Goal: Task Accomplishment & Management: Understand process/instructions

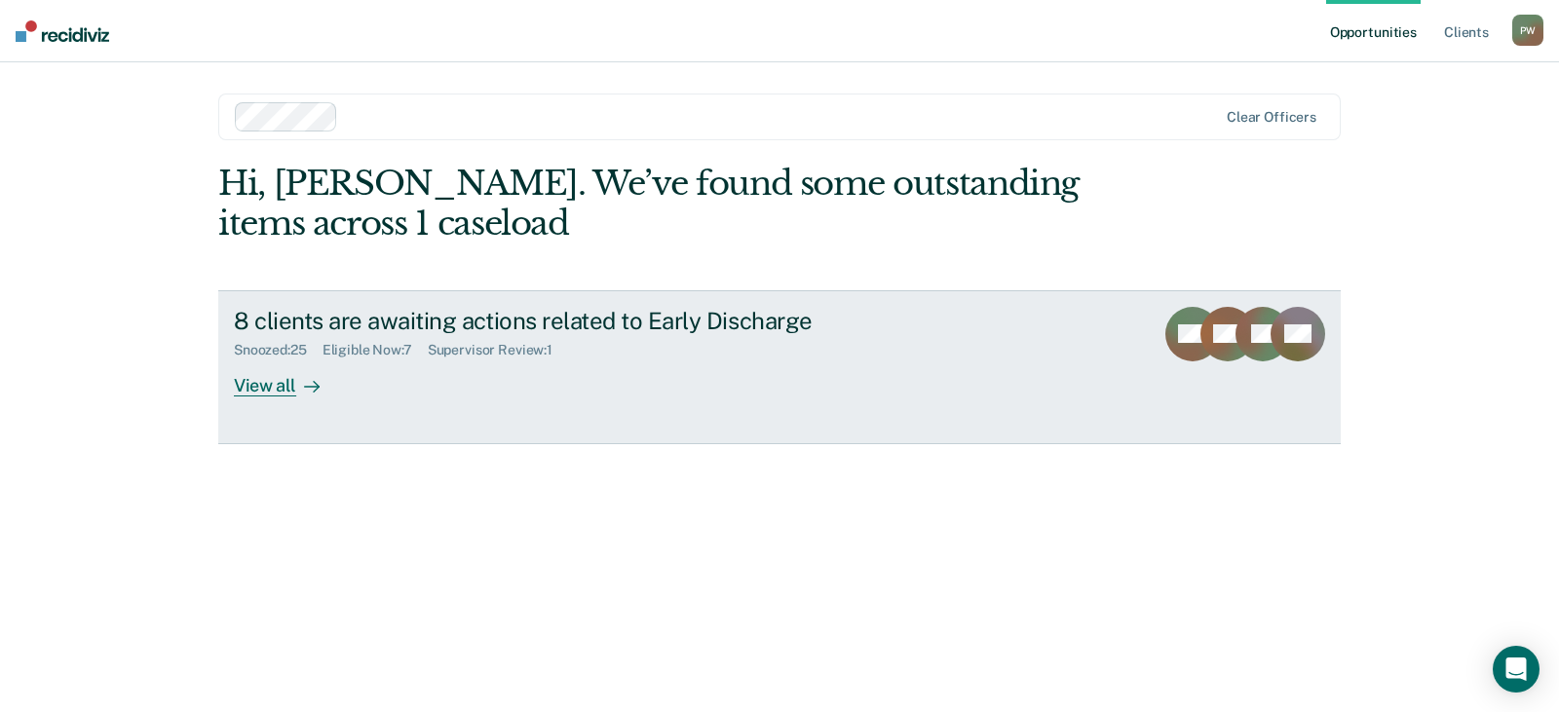
click at [294, 384] on div "View all" at bounding box center [288, 378] width 109 height 38
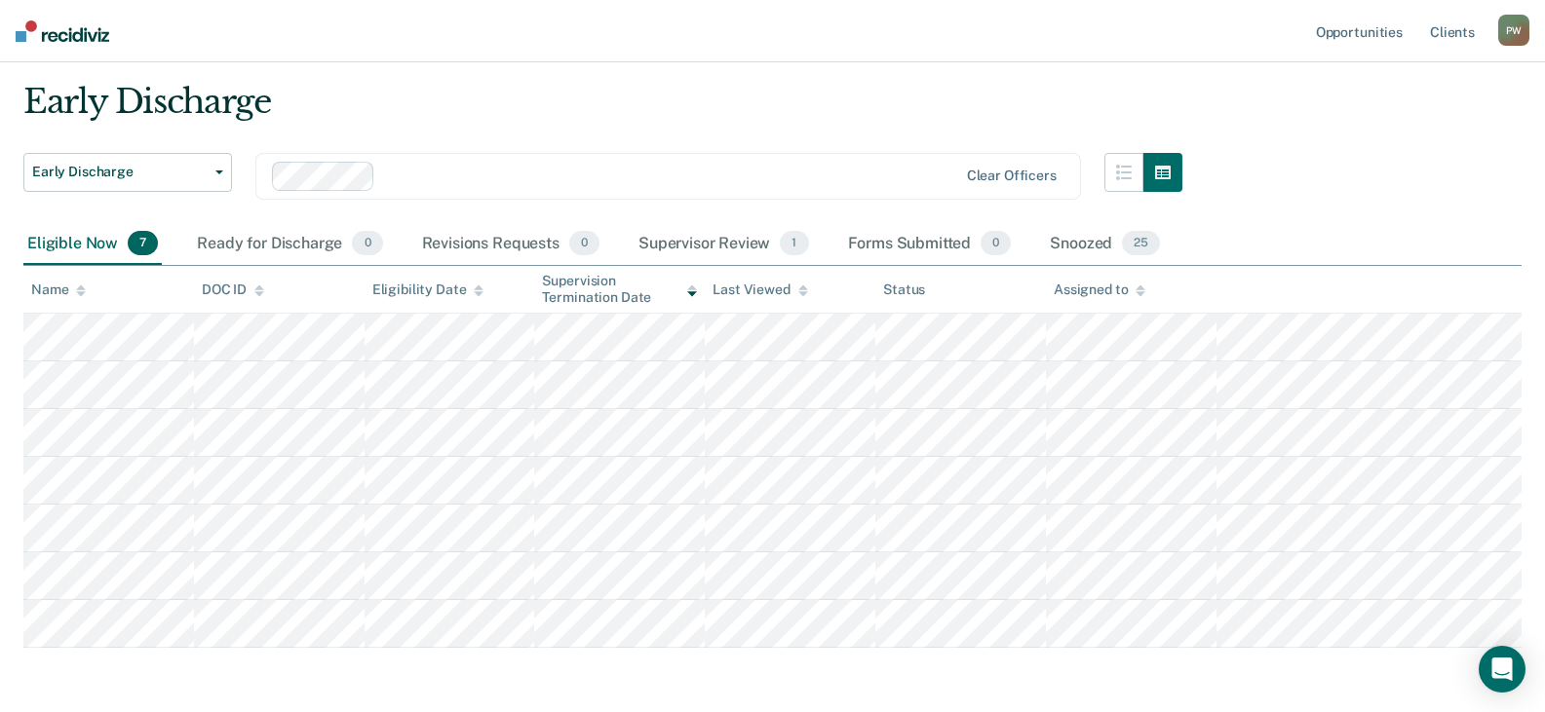
scroll to position [129, 0]
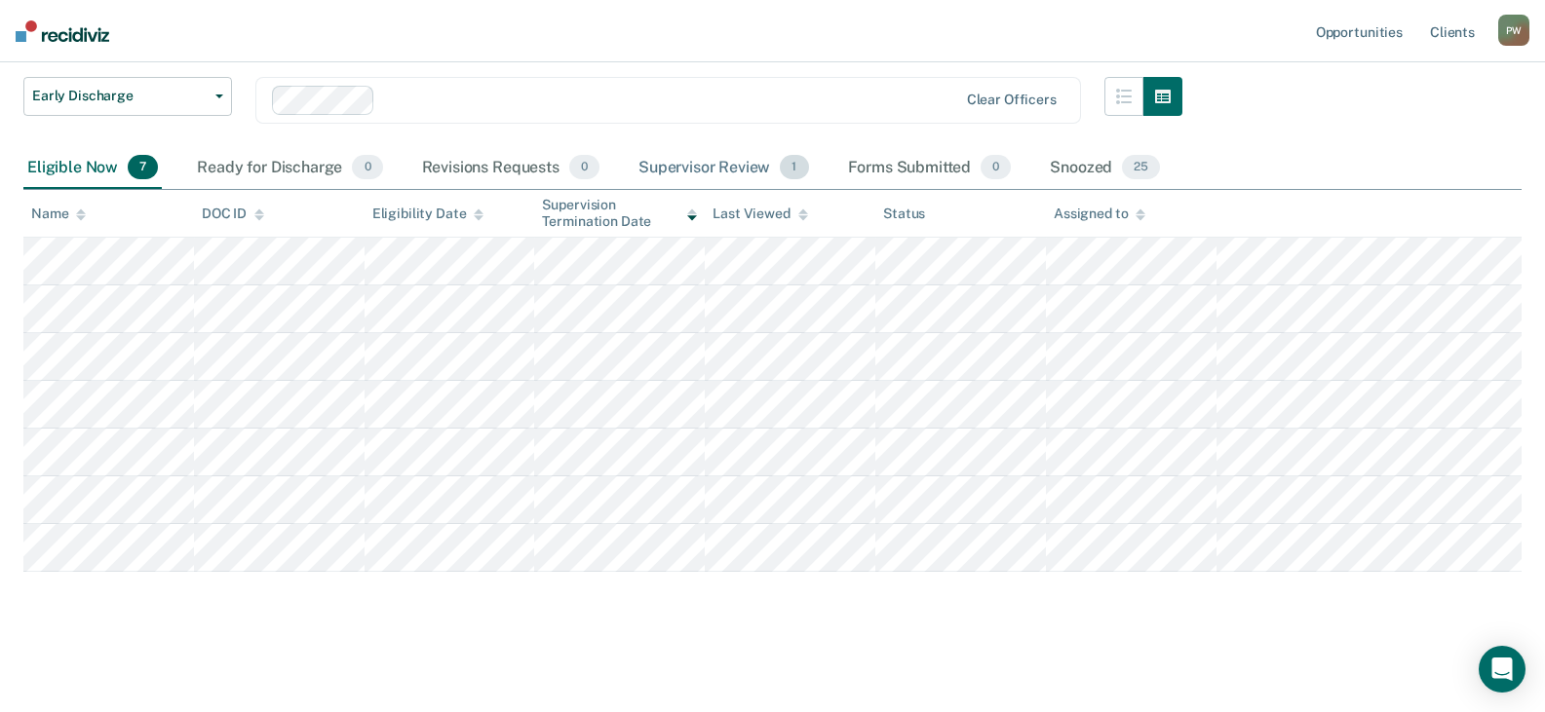
click at [734, 173] on div "Supervisor Review 1" at bounding box center [723, 168] width 178 height 43
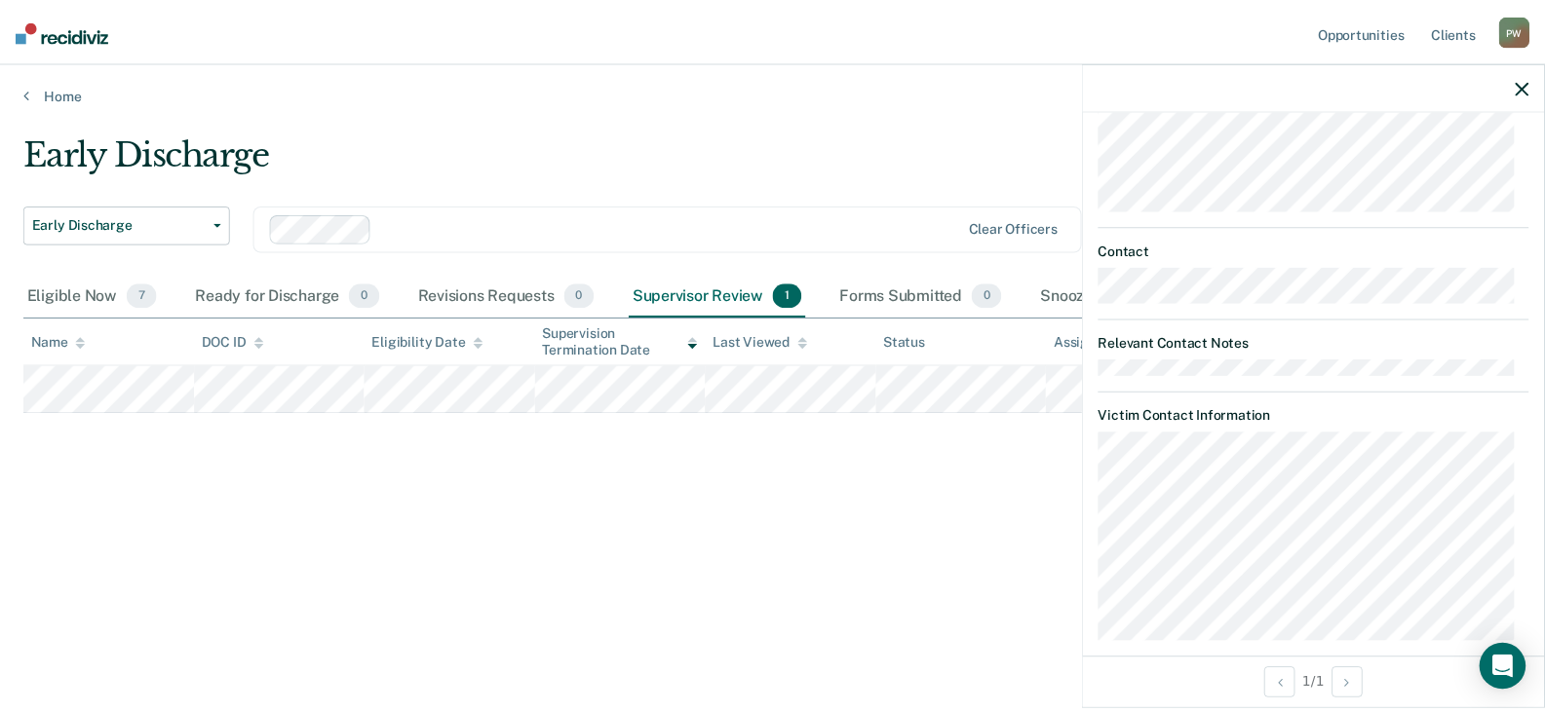
scroll to position [944, 0]
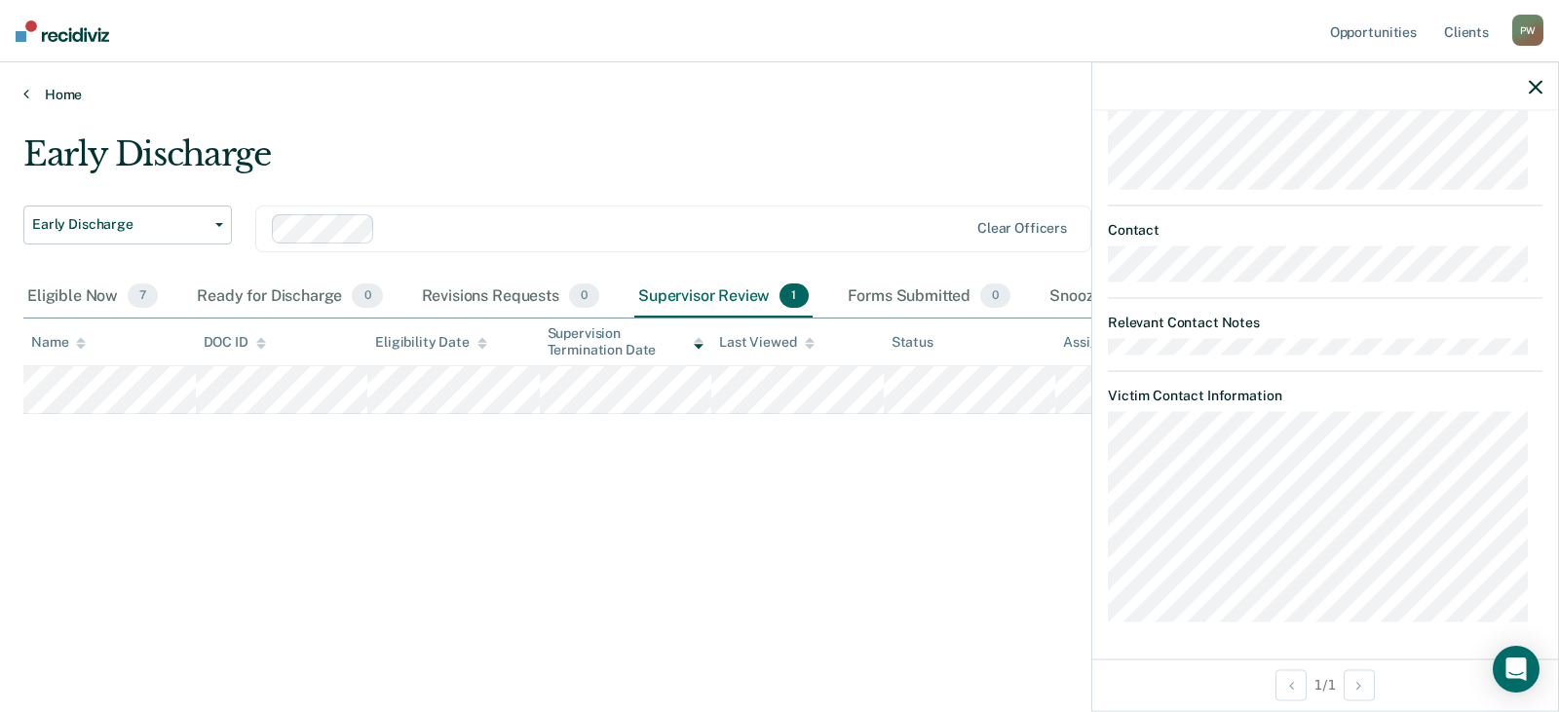
click at [52, 96] on link "Home" at bounding box center [779, 95] width 1513 height 18
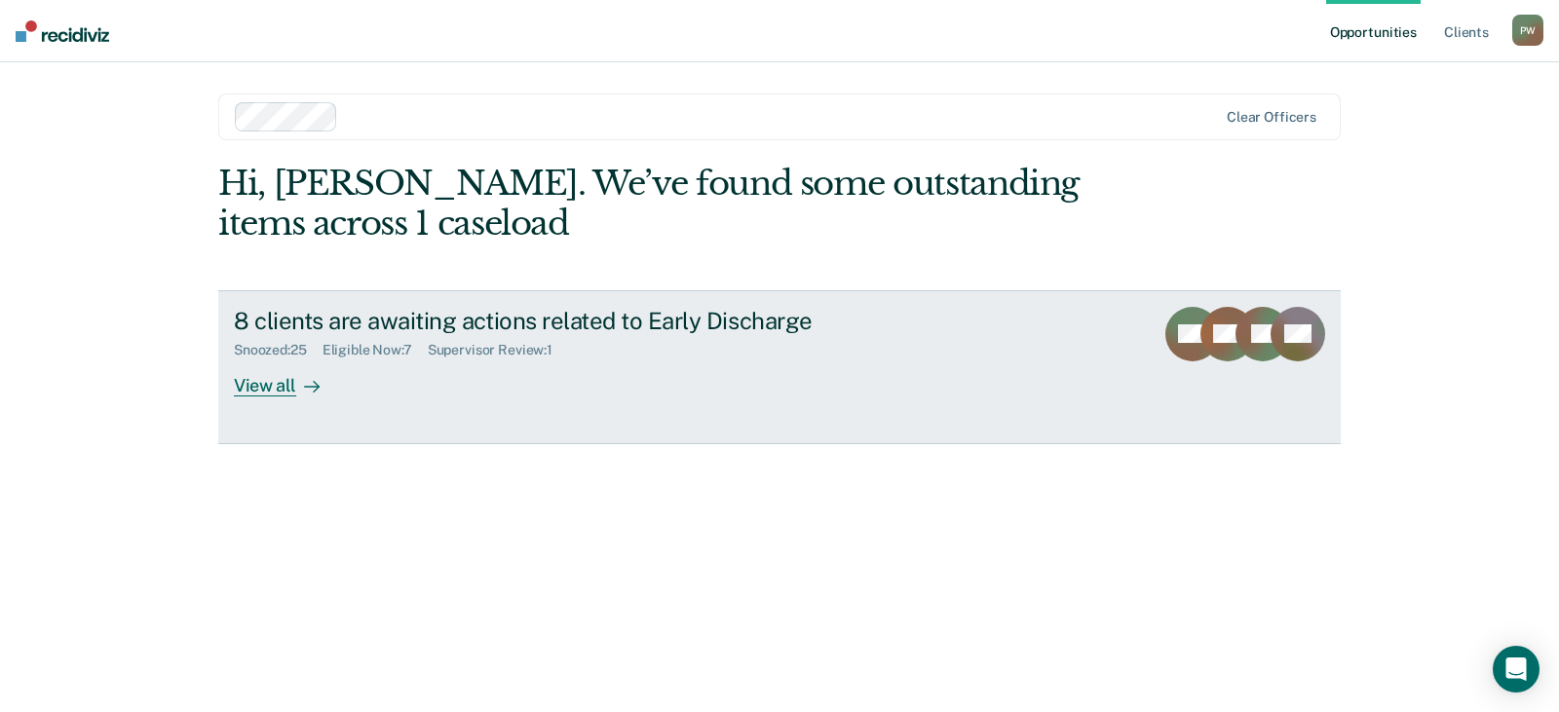
click at [258, 381] on div "View all" at bounding box center [288, 378] width 109 height 38
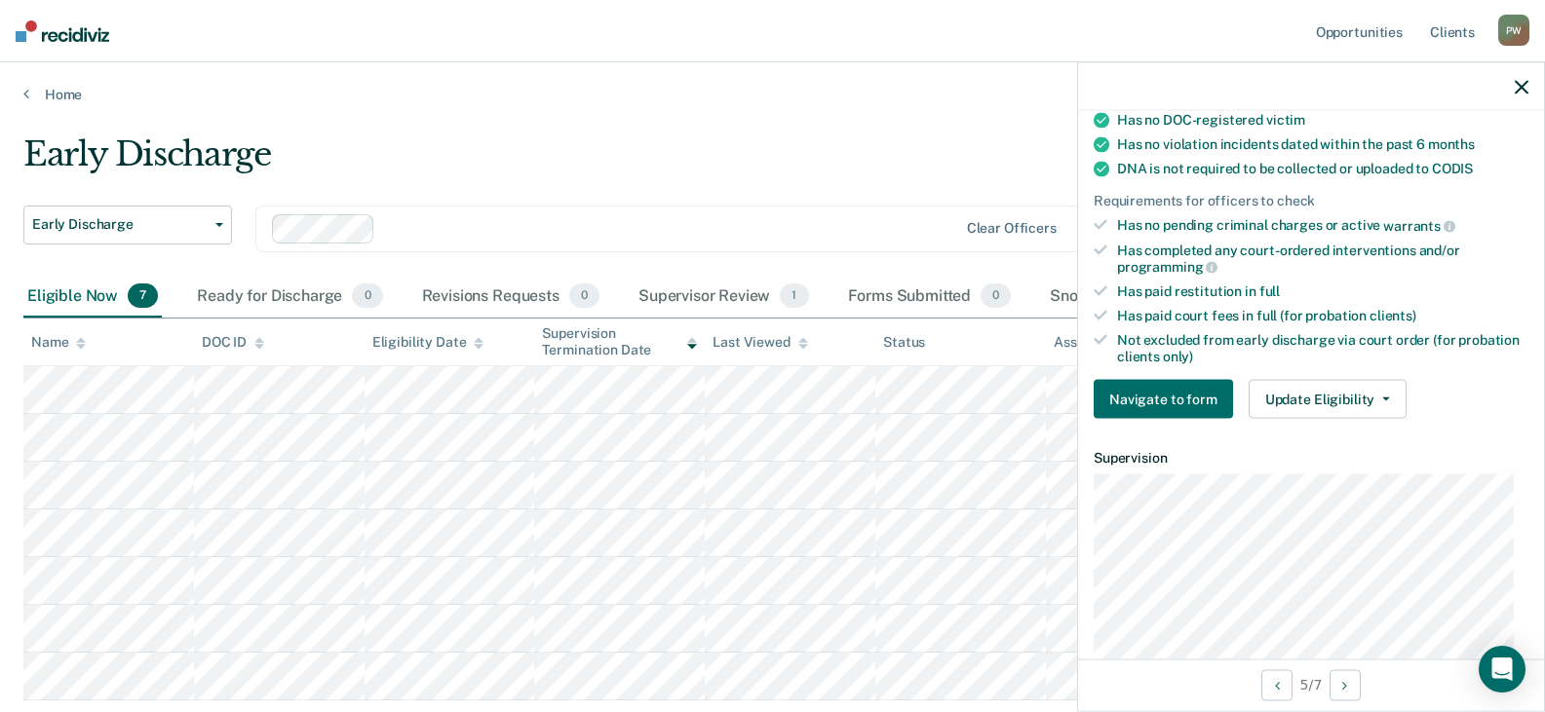
scroll to position [487, 0]
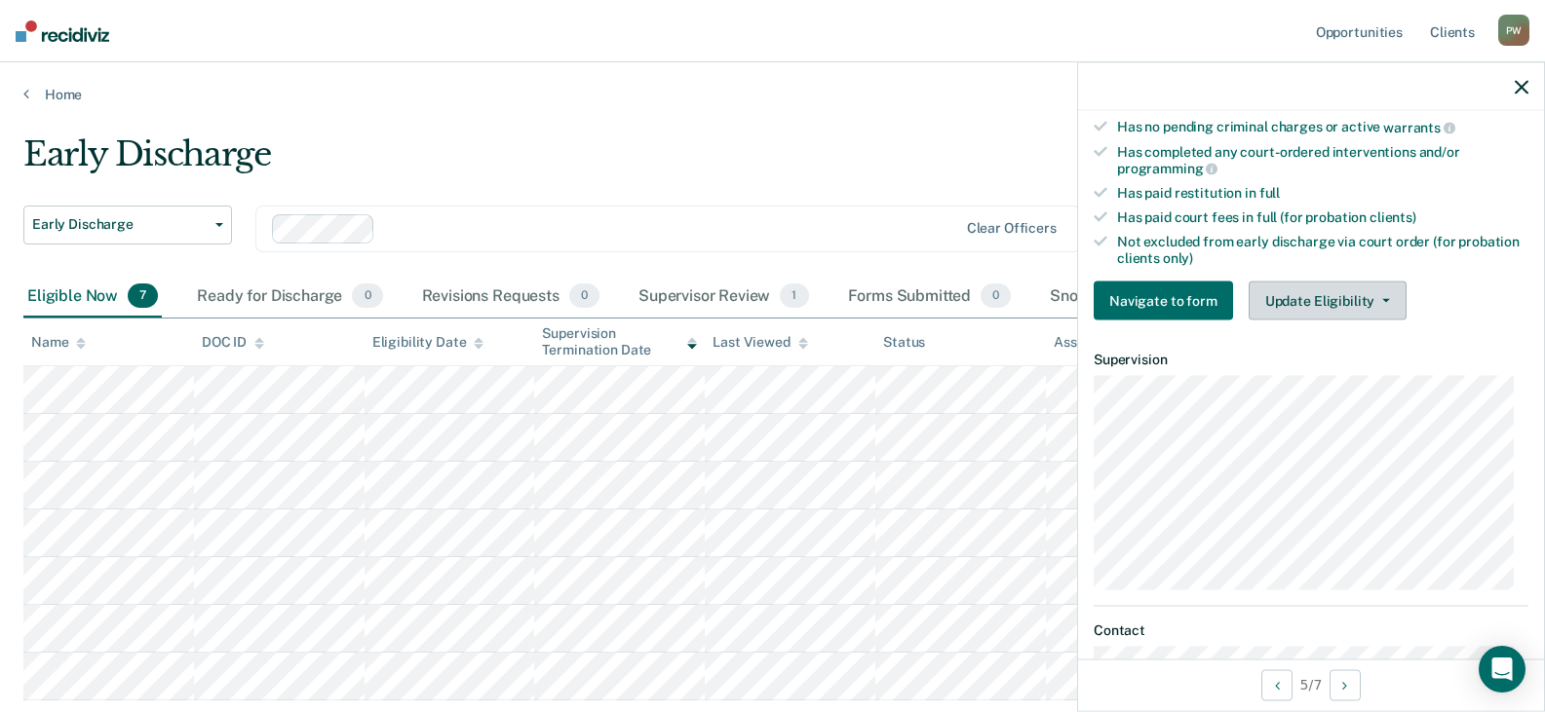
click at [1327, 306] on button "Update Eligibility" at bounding box center [1327, 301] width 158 height 39
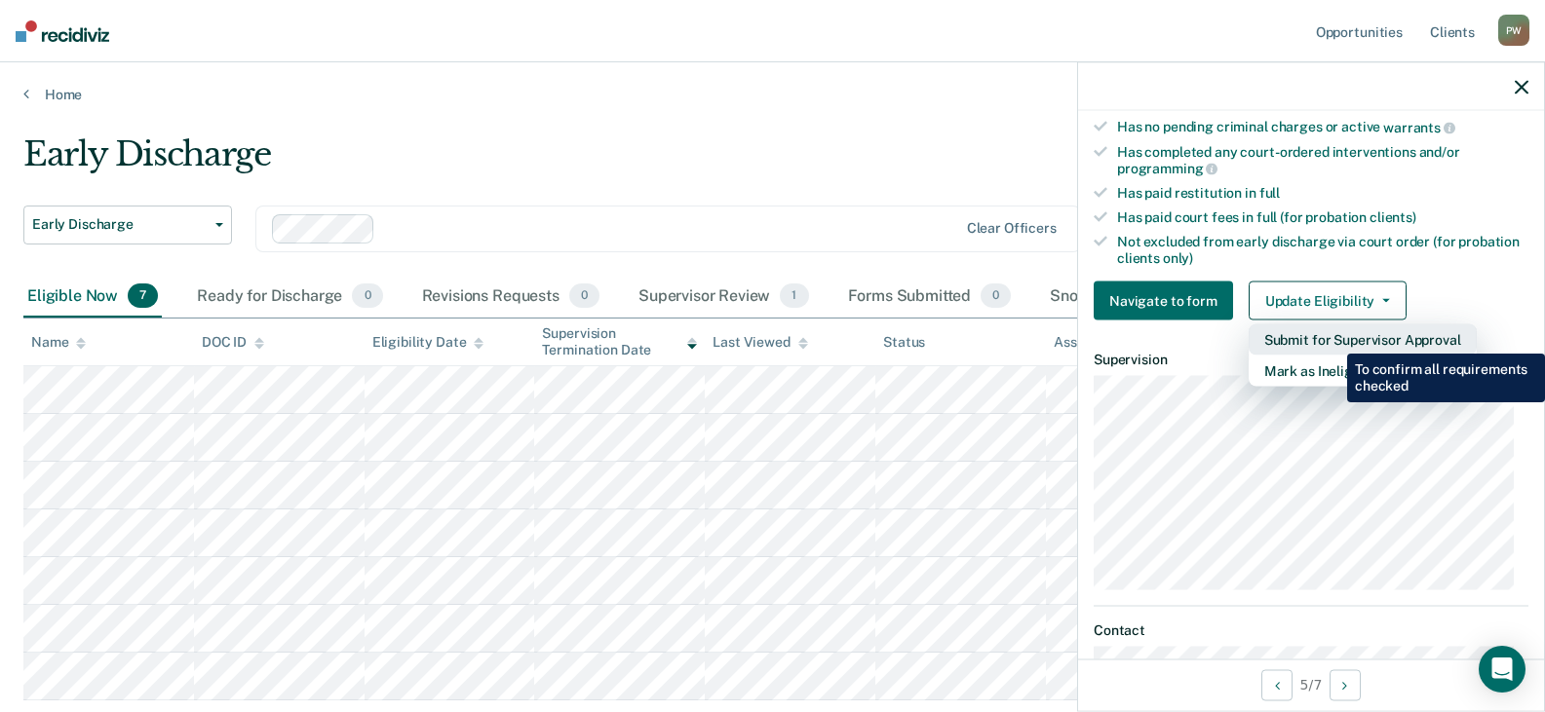
click at [1332, 339] on button "Submit for Supervisor Approval" at bounding box center [1362, 340] width 228 height 31
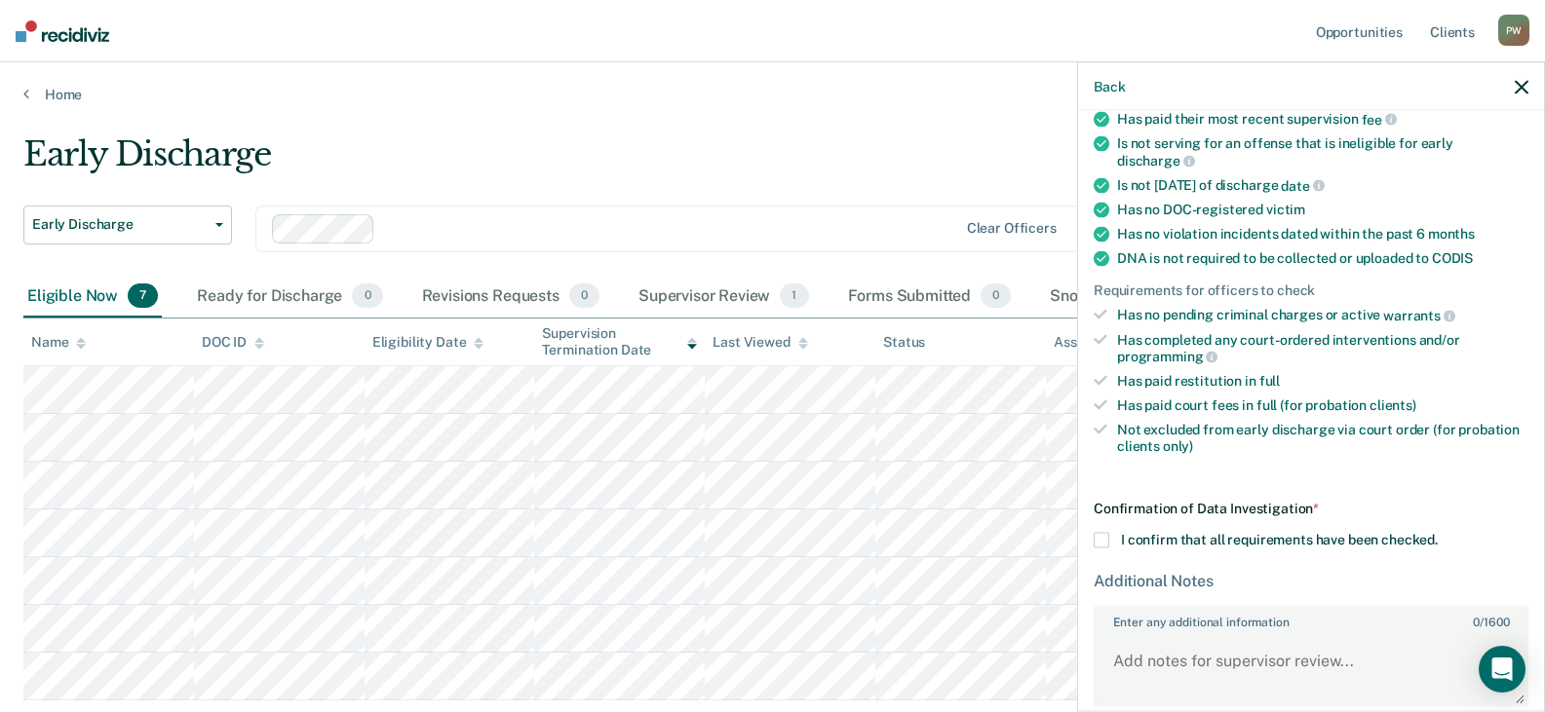
scroll to position [388, 0]
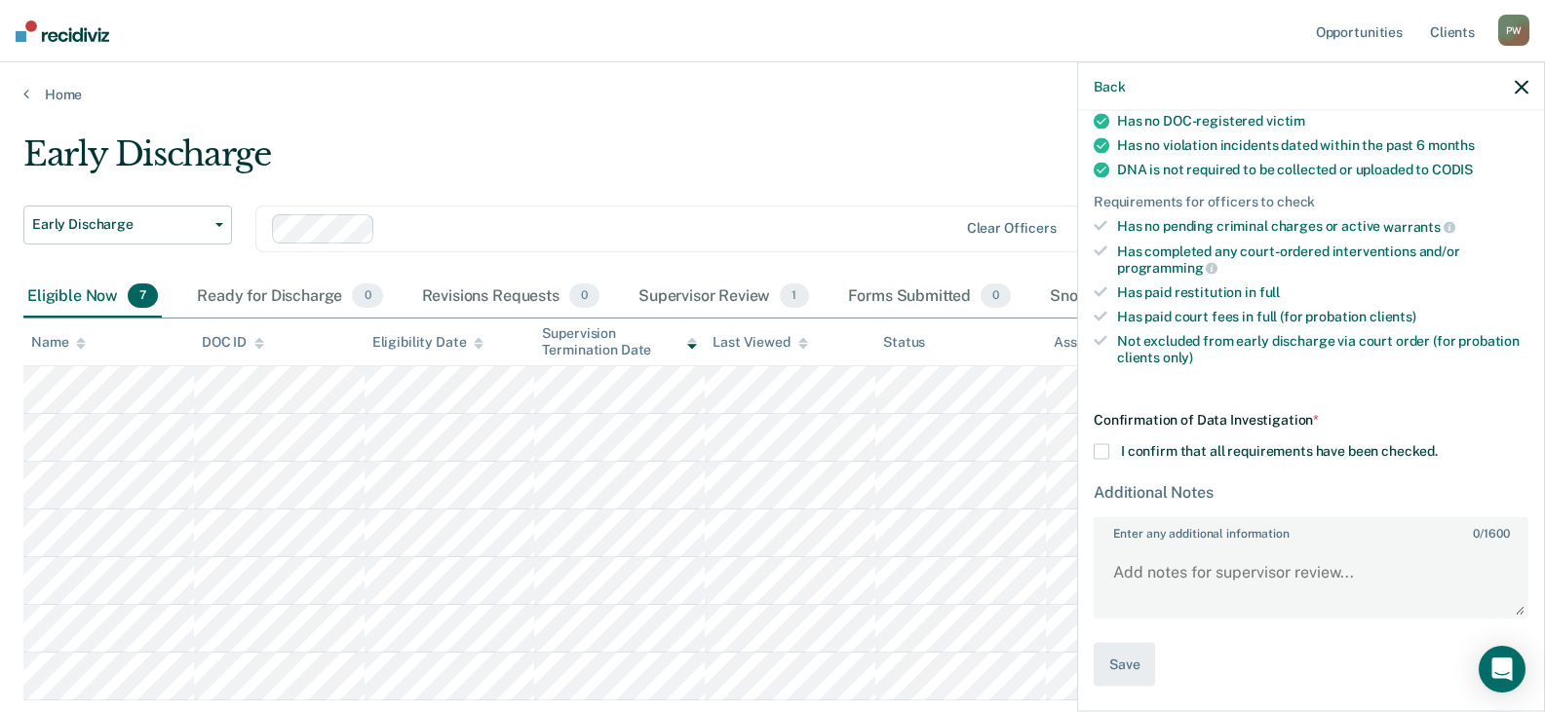
click at [1106, 447] on span at bounding box center [1101, 452] width 16 height 16
click at [1438, 444] on input "I confirm that all requirements have been checked." at bounding box center [1438, 444] width 0 height 0
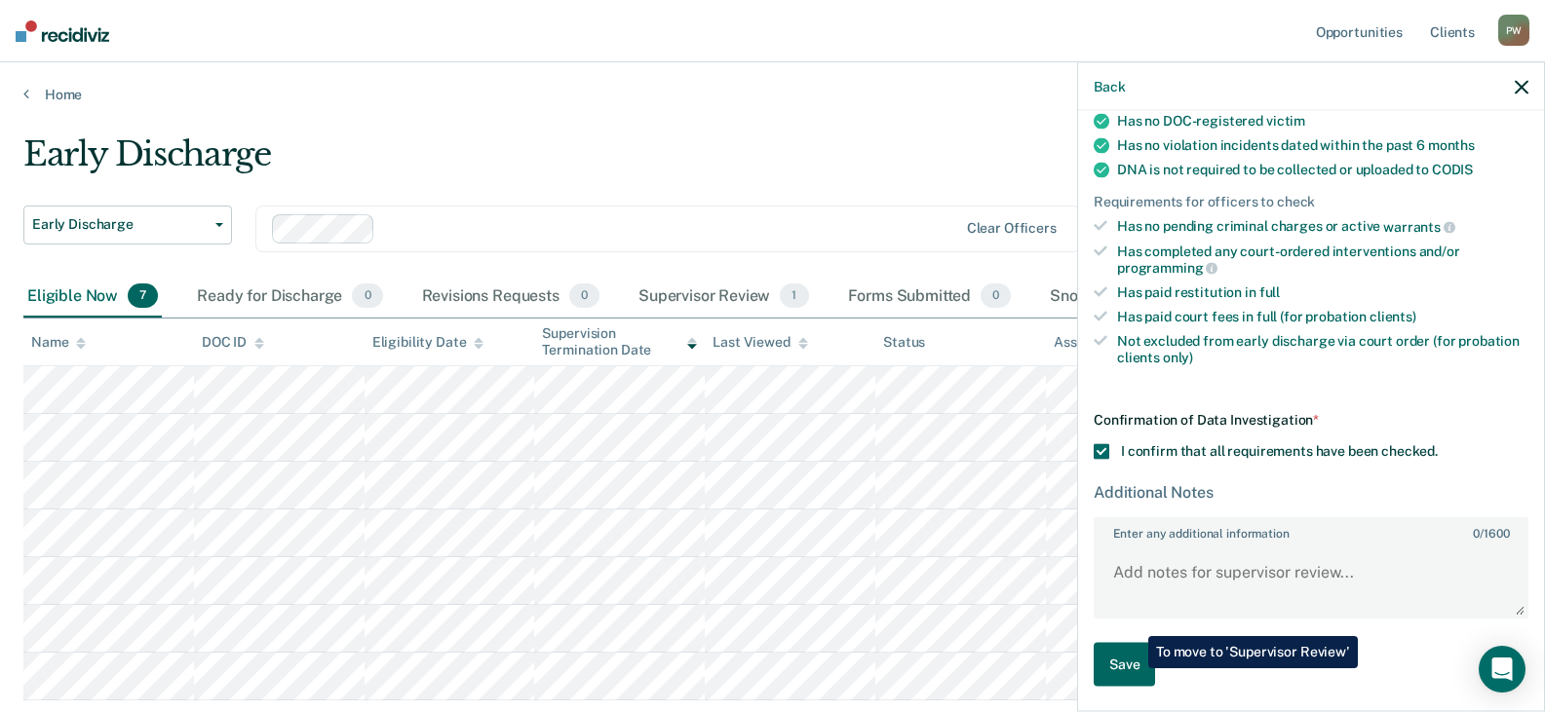
click at [1133, 669] on button "Save" at bounding box center [1123, 665] width 61 height 44
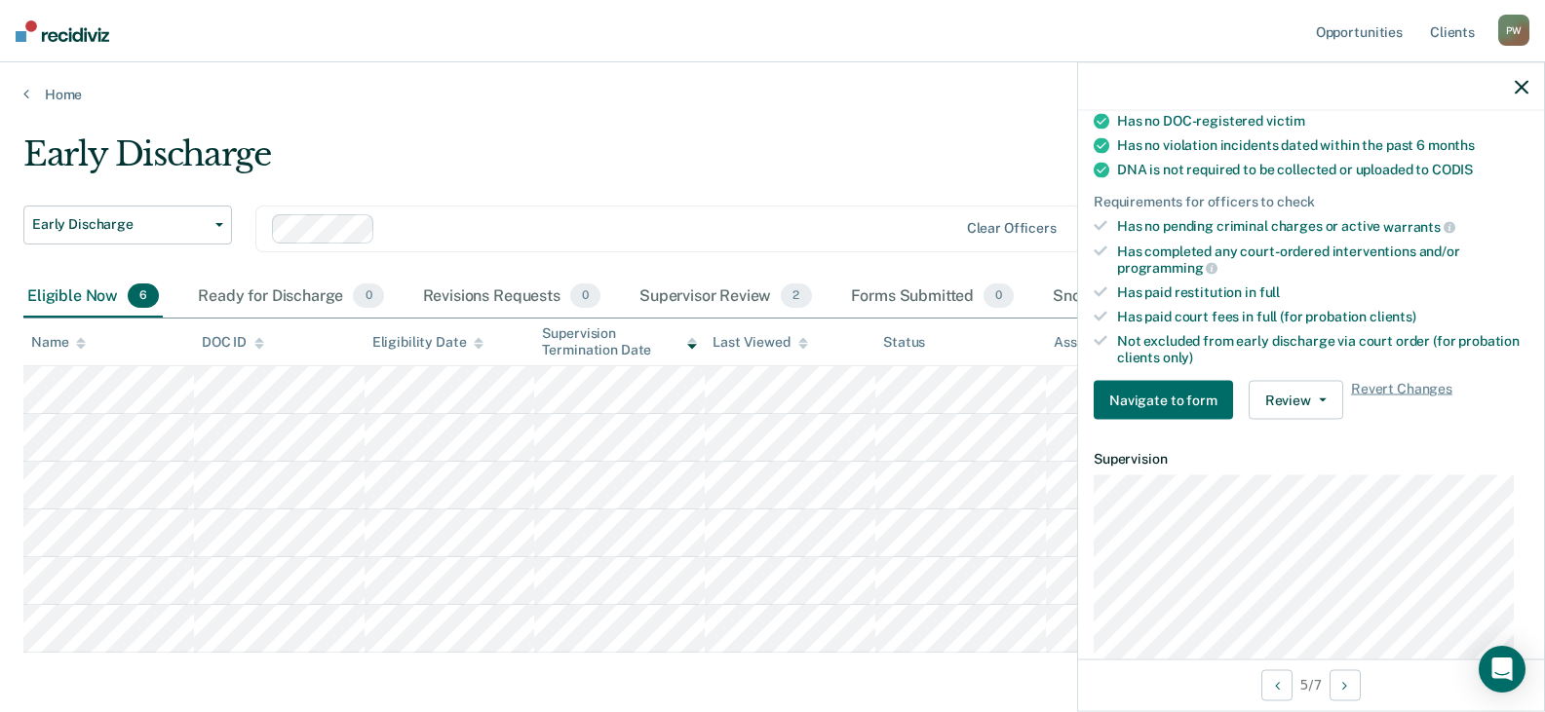
click at [1521, 87] on icon "button" at bounding box center [1522, 87] width 14 height 14
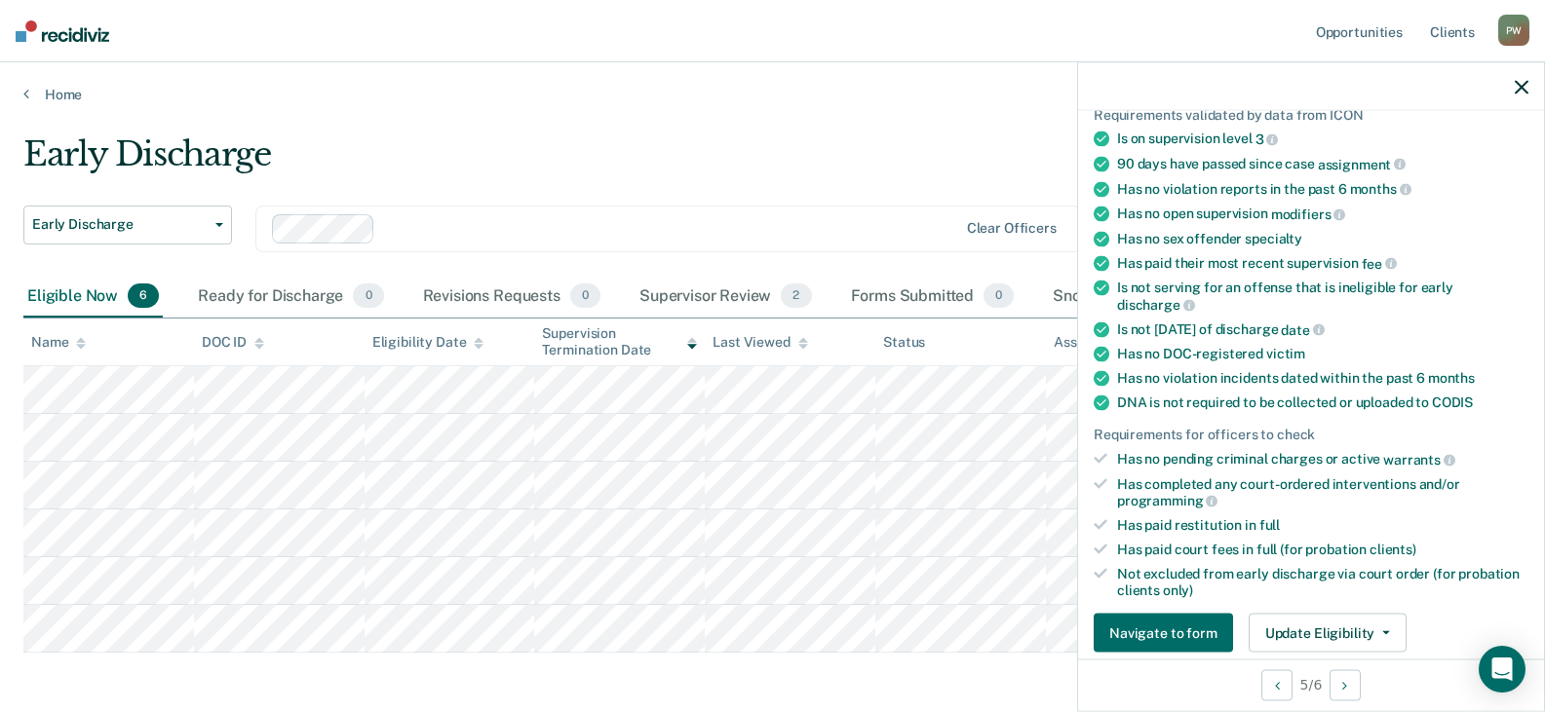
scroll to position [292, 0]
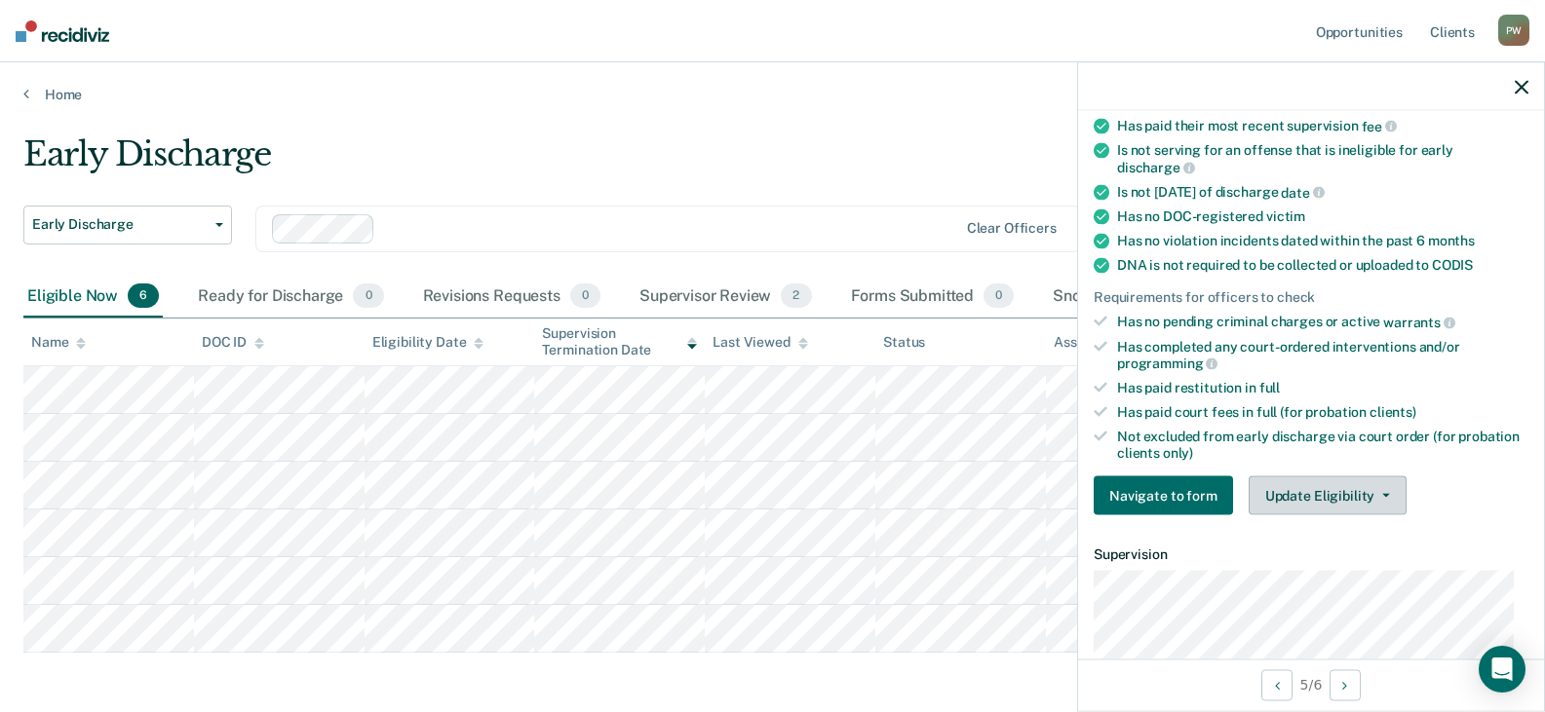
click at [1307, 492] on button "Update Eligibility" at bounding box center [1327, 496] width 158 height 39
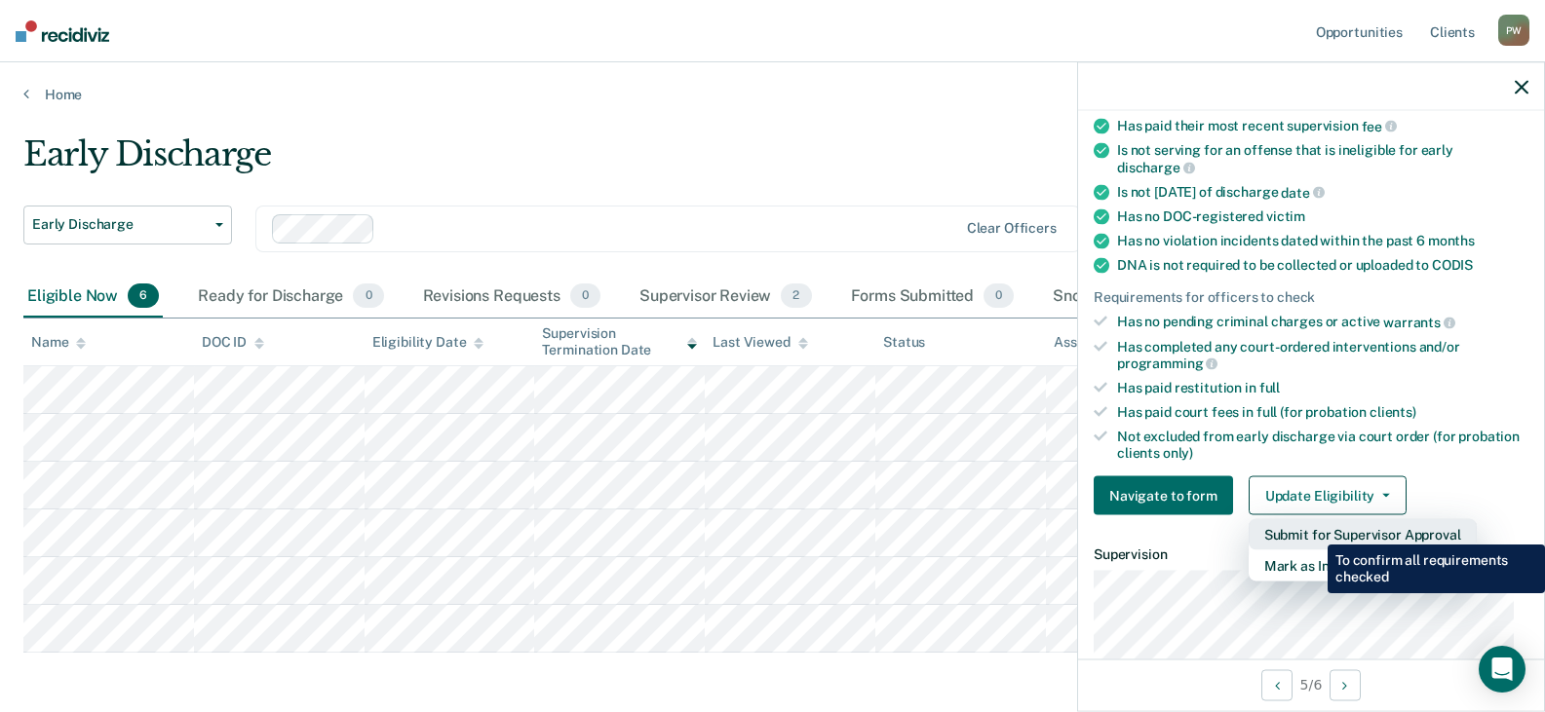
click at [1313, 530] on button "Submit for Supervisor Approval" at bounding box center [1362, 534] width 228 height 31
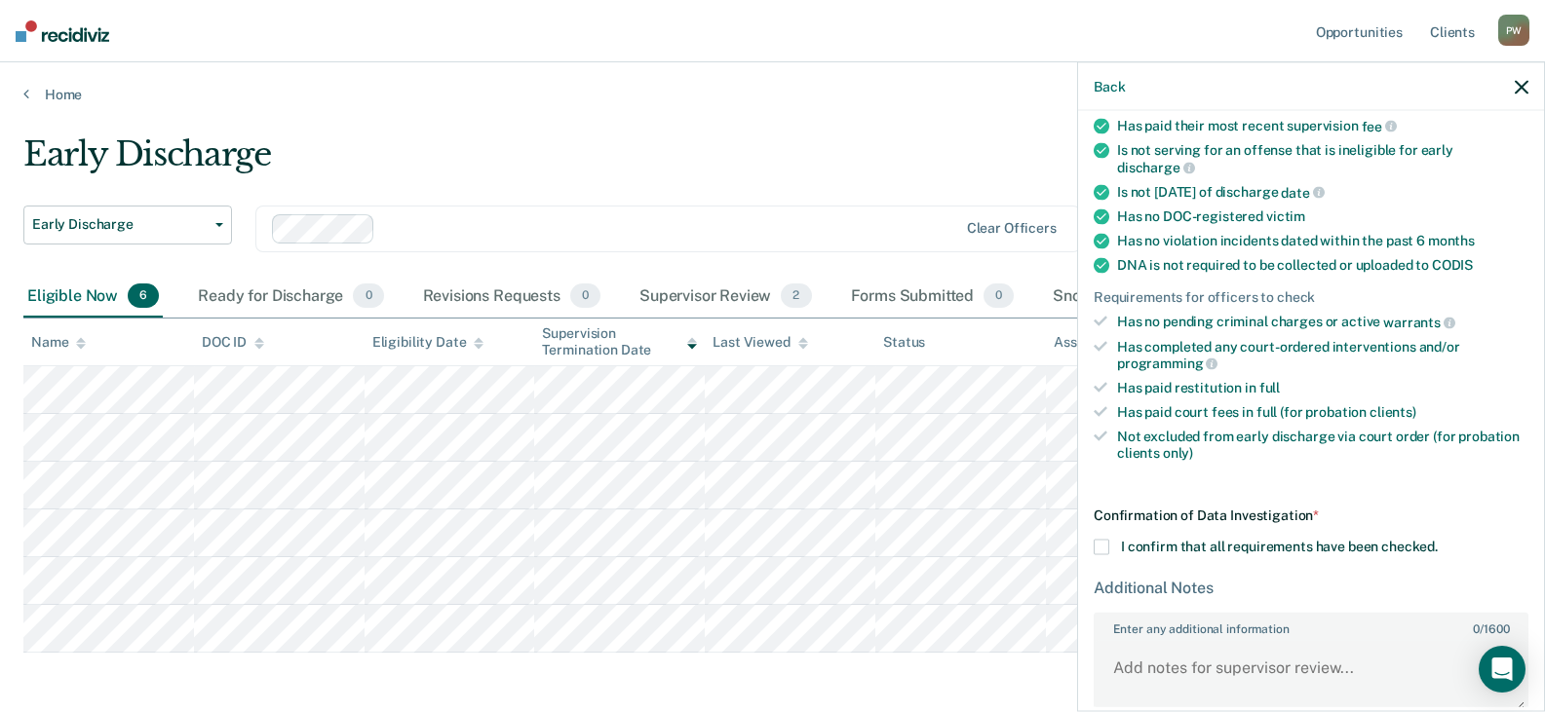
scroll to position [388, 0]
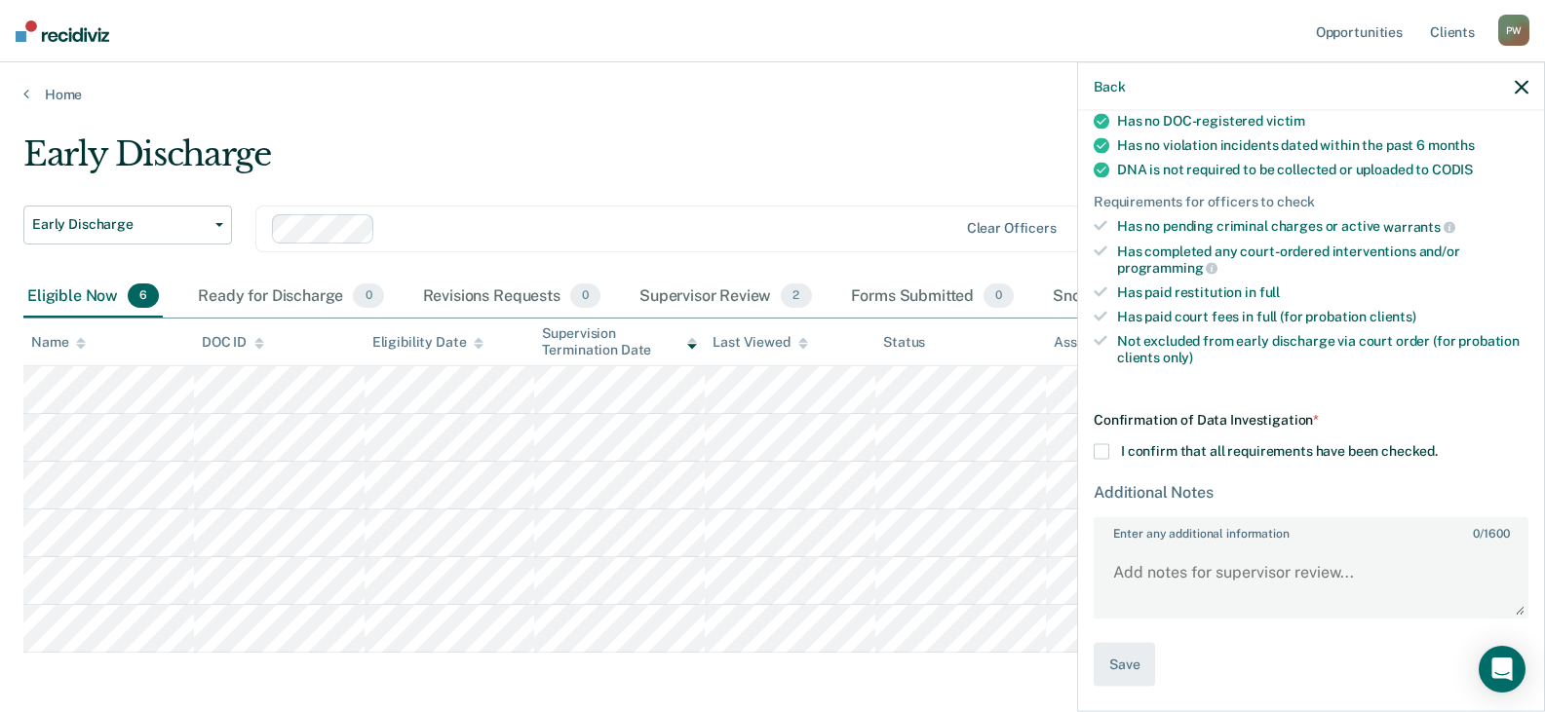
click at [1099, 450] on span at bounding box center [1101, 452] width 16 height 16
click at [1438, 444] on input "I confirm that all requirements have been checked." at bounding box center [1438, 444] width 0 height 0
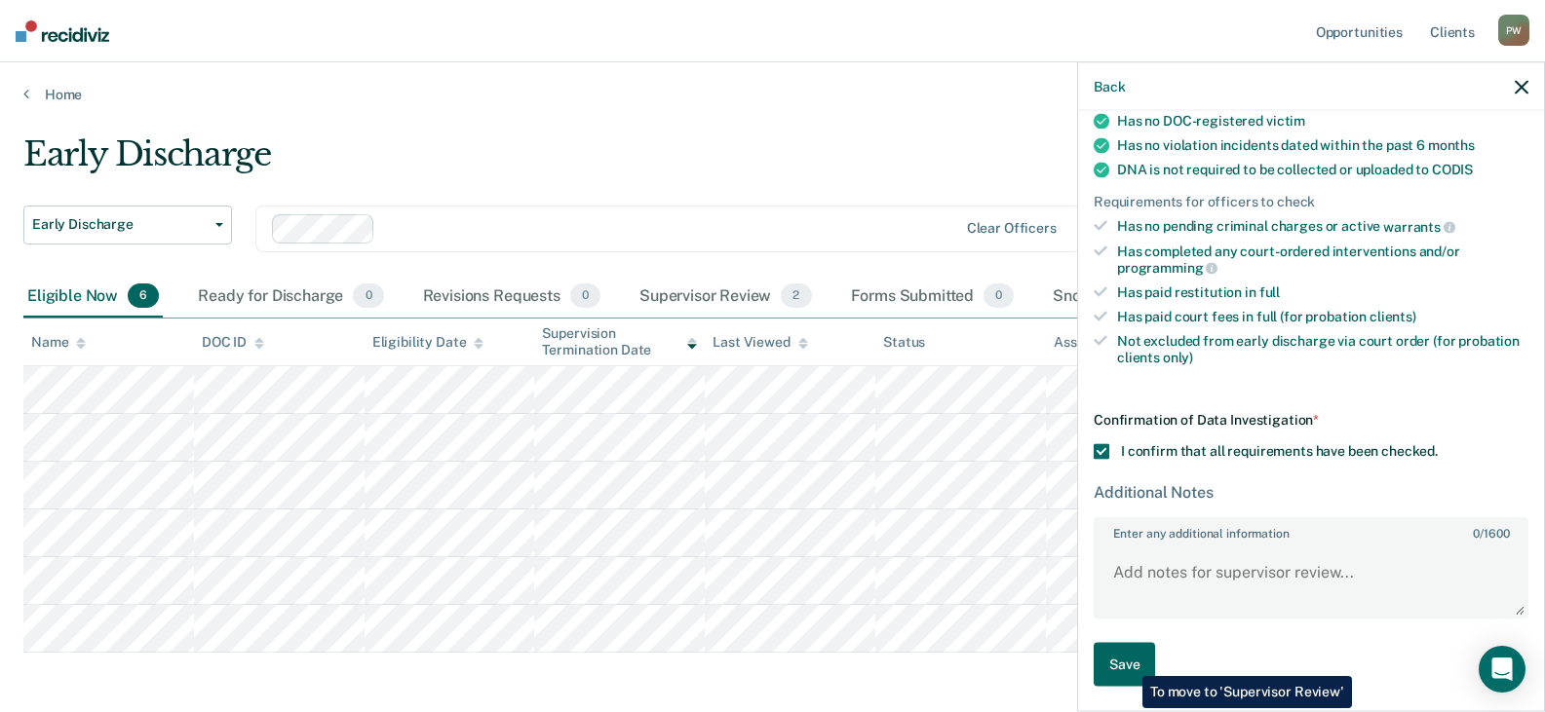
click at [1129, 662] on button "Save" at bounding box center [1123, 665] width 61 height 44
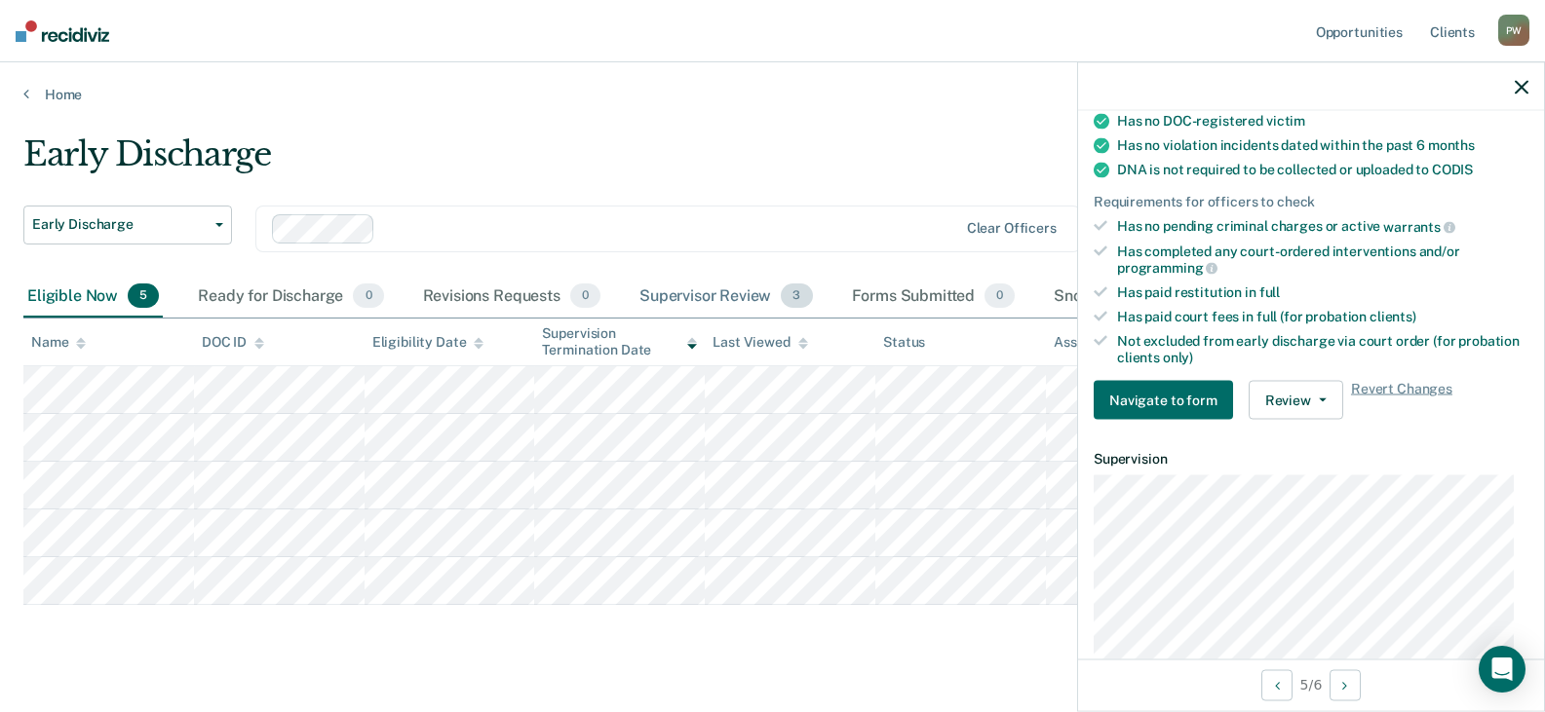
click at [737, 296] on div "Supervisor Review 3" at bounding box center [725, 297] width 181 height 43
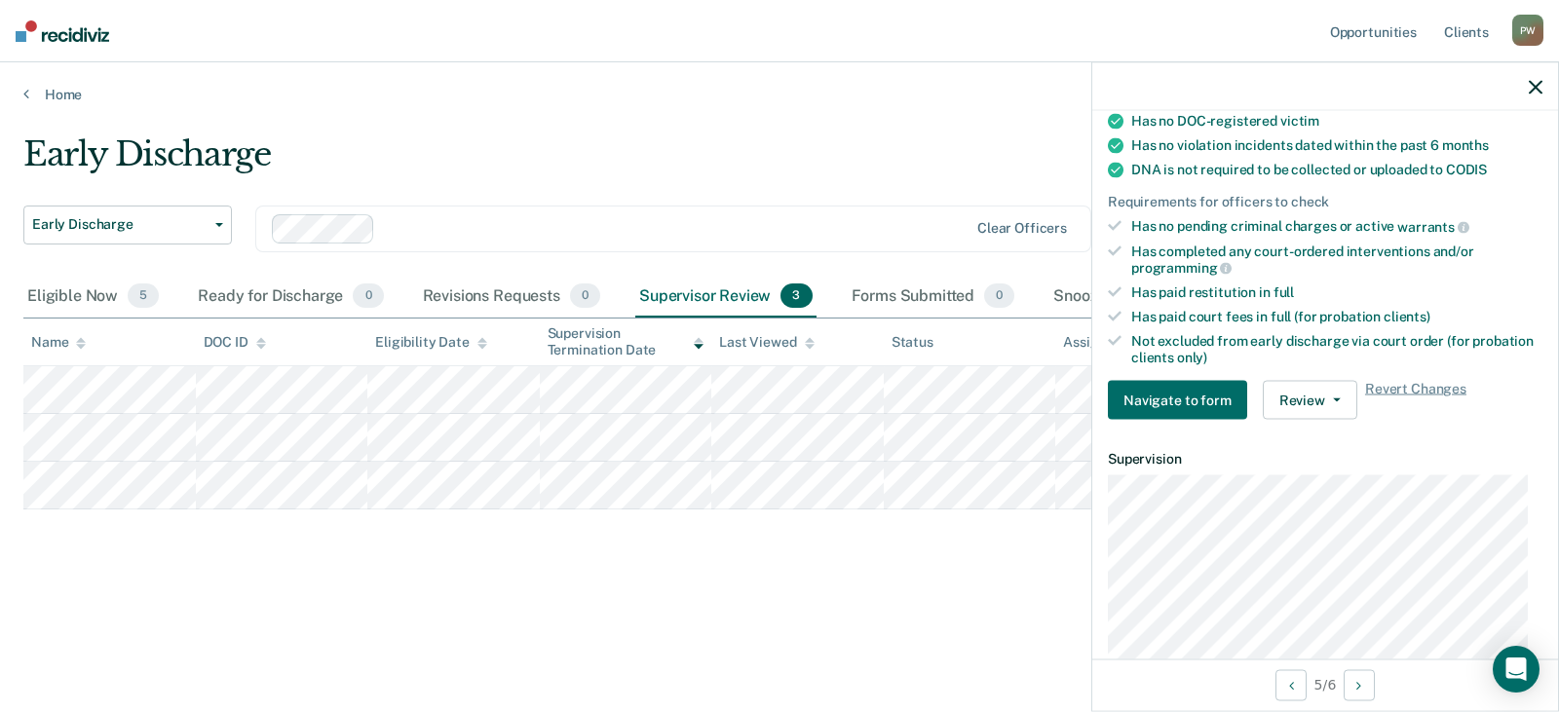
click at [1549, 85] on div at bounding box center [1326, 86] width 466 height 49
click at [27, 93] on icon at bounding box center [26, 94] width 6 height 16
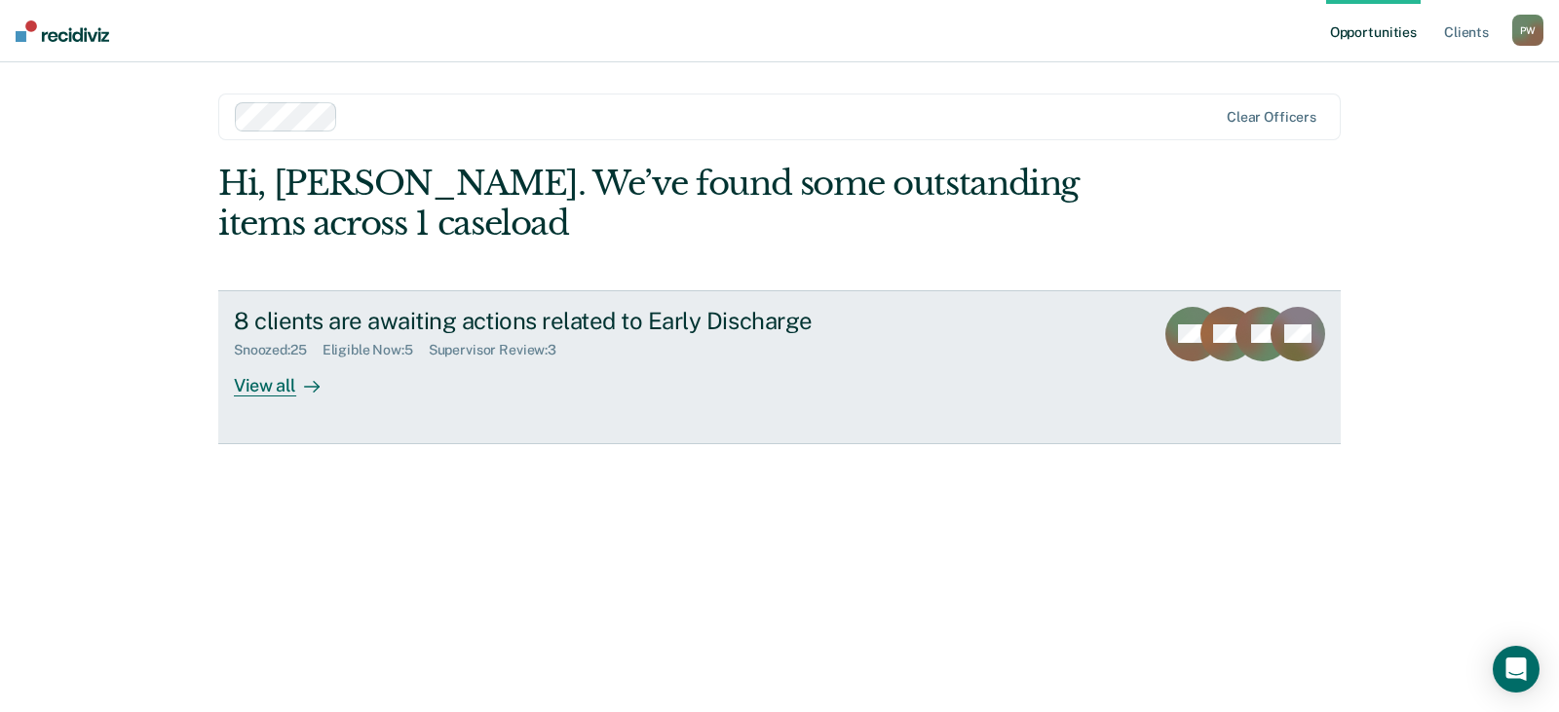
click at [250, 391] on div "View all" at bounding box center [288, 378] width 109 height 38
click at [260, 391] on div "View all" at bounding box center [288, 378] width 109 height 38
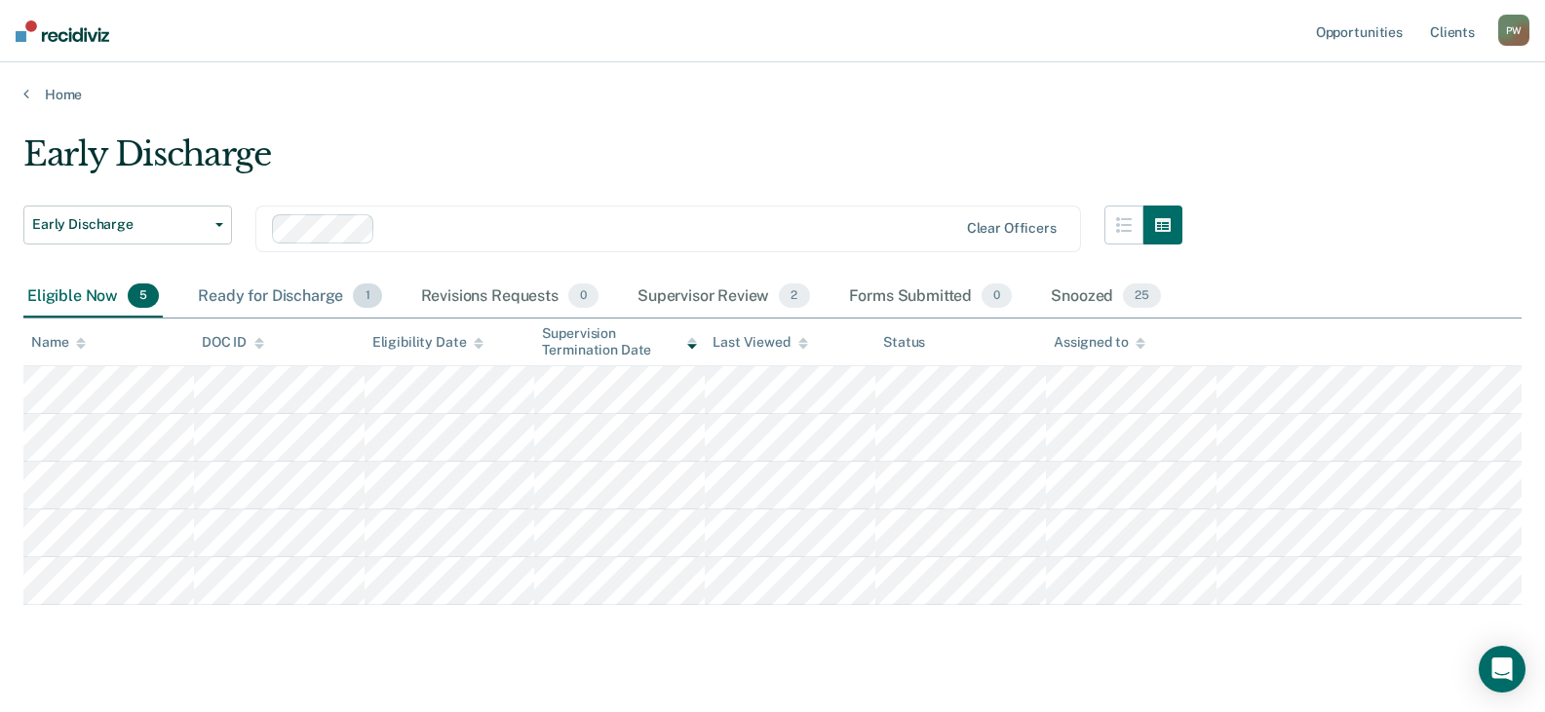
click at [252, 293] on div "Ready for Discharge 1" at bounding box center [289, 297] width 191 height 43
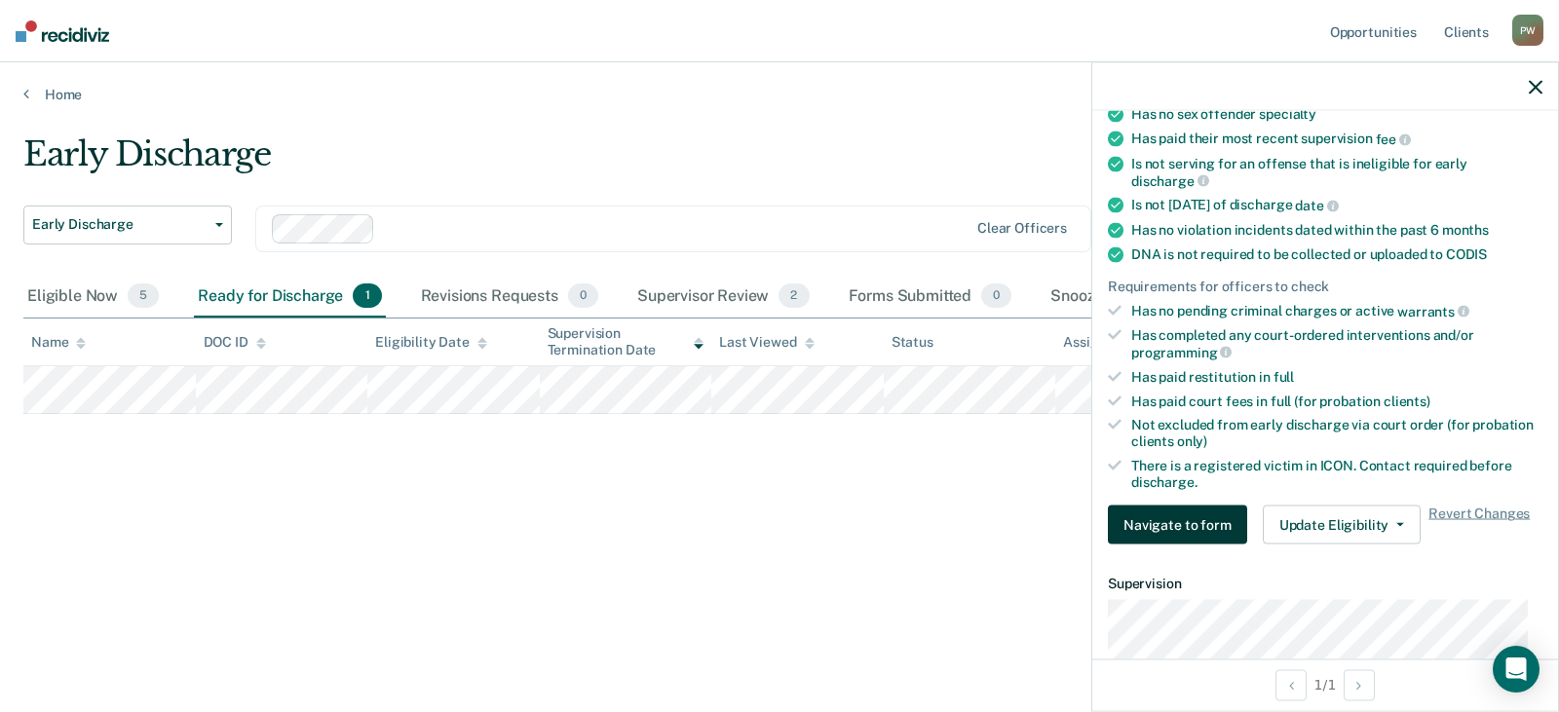
scroll to position [487, 0]
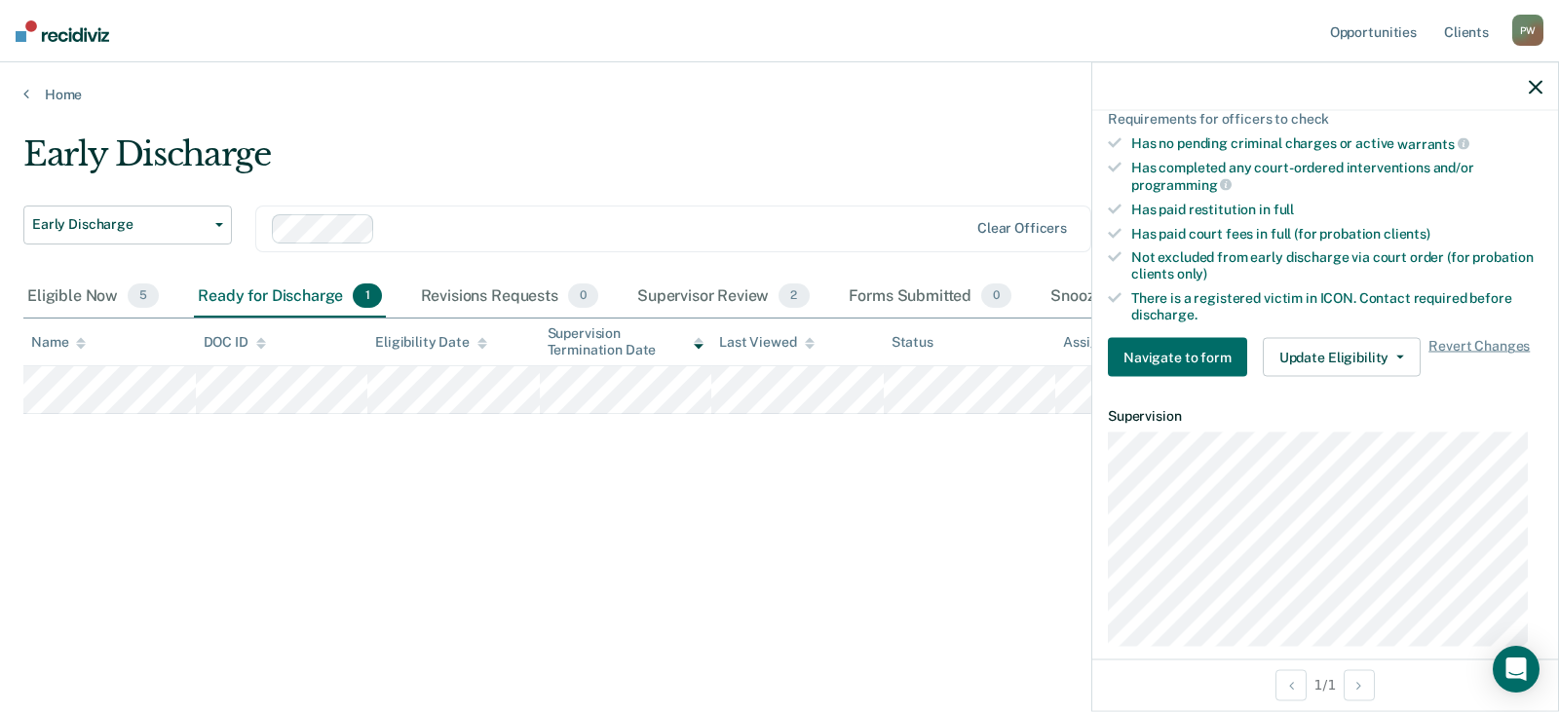
click at [1277, 290] on div "There is a registered victim in ICON. Contact required before discharge." at bounding box center [1336, 305] width 411 height 33
click at [1171, 311] on span "discharge." at bounding box center [1164, 314] width 66 height 16
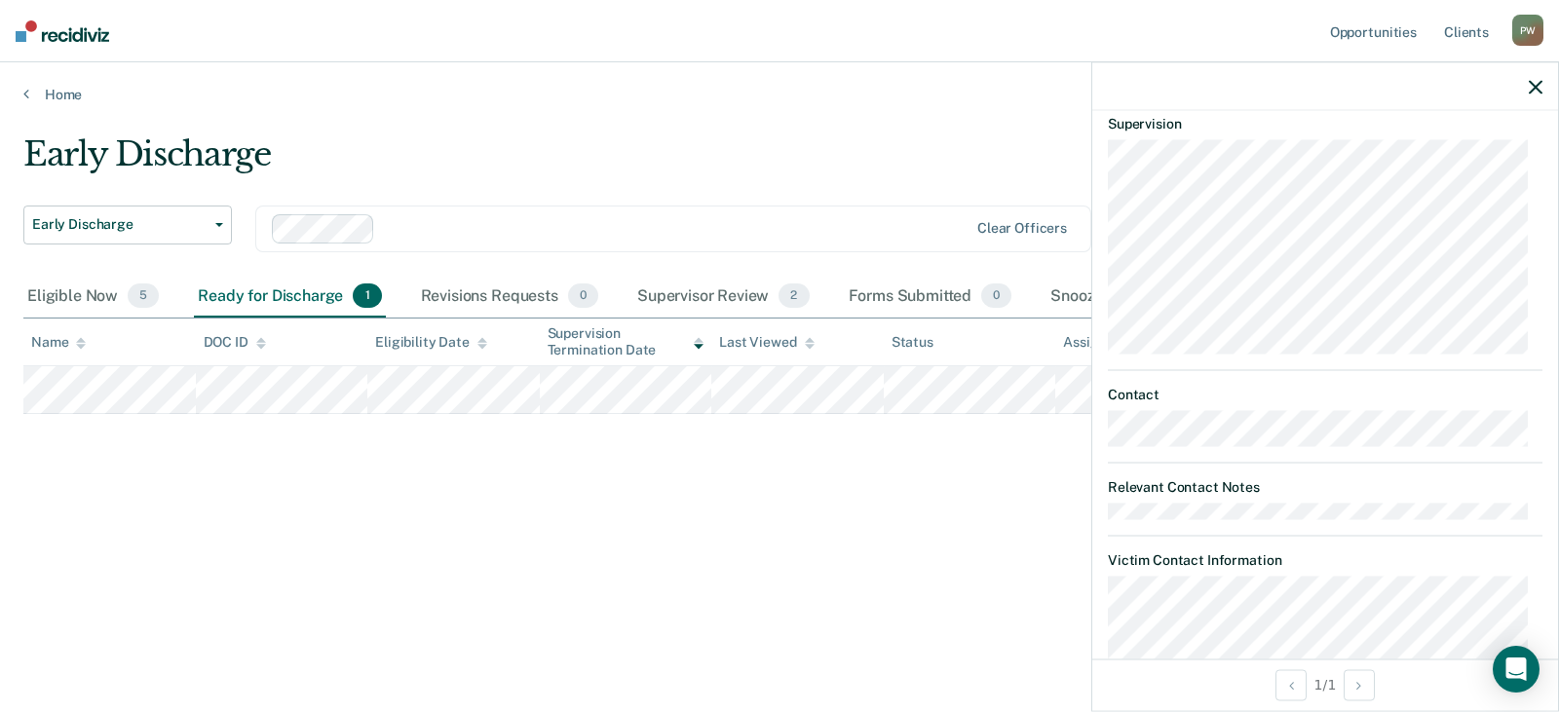
scroll to position [944, 0]
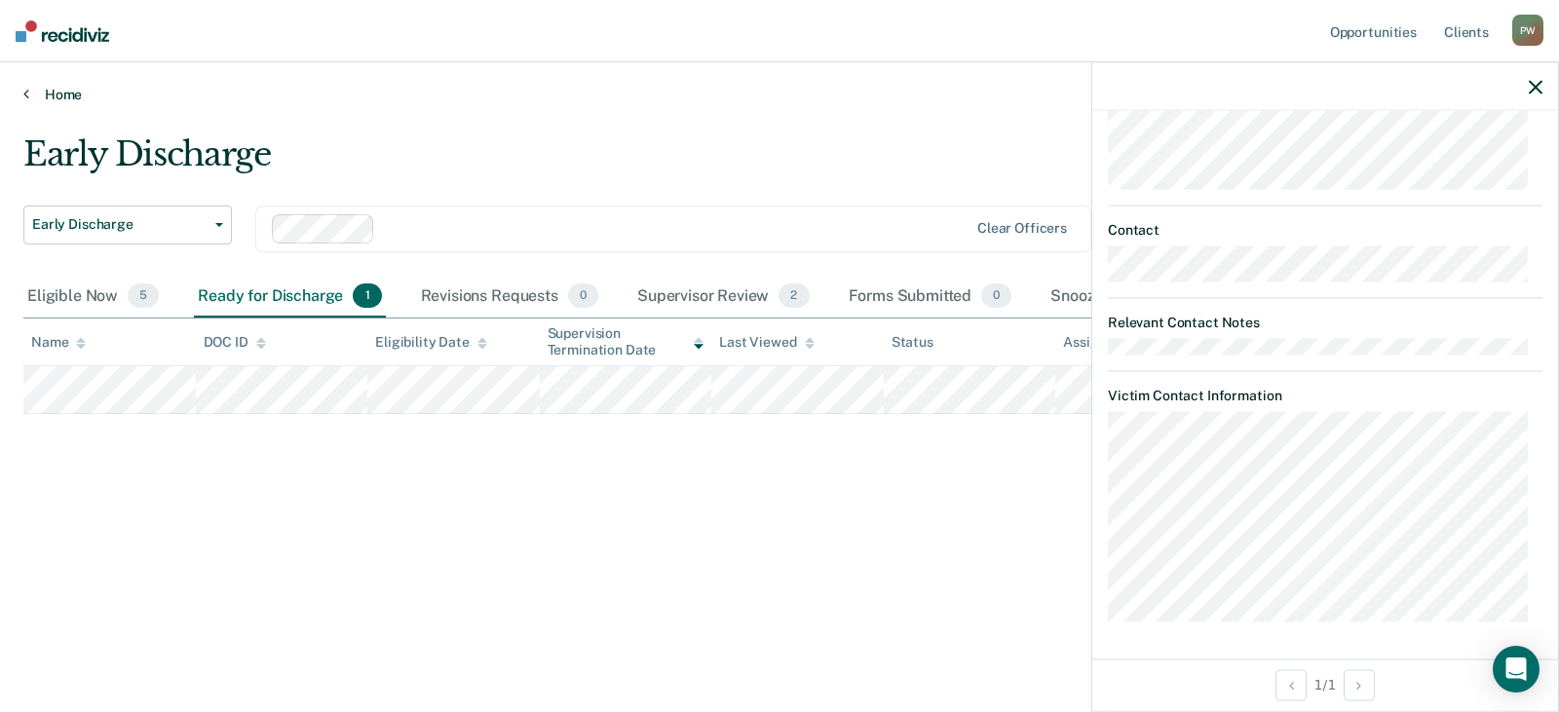
click at [66, 97] on link "Home" at bounding box center [779, 95] width 1513 height 18
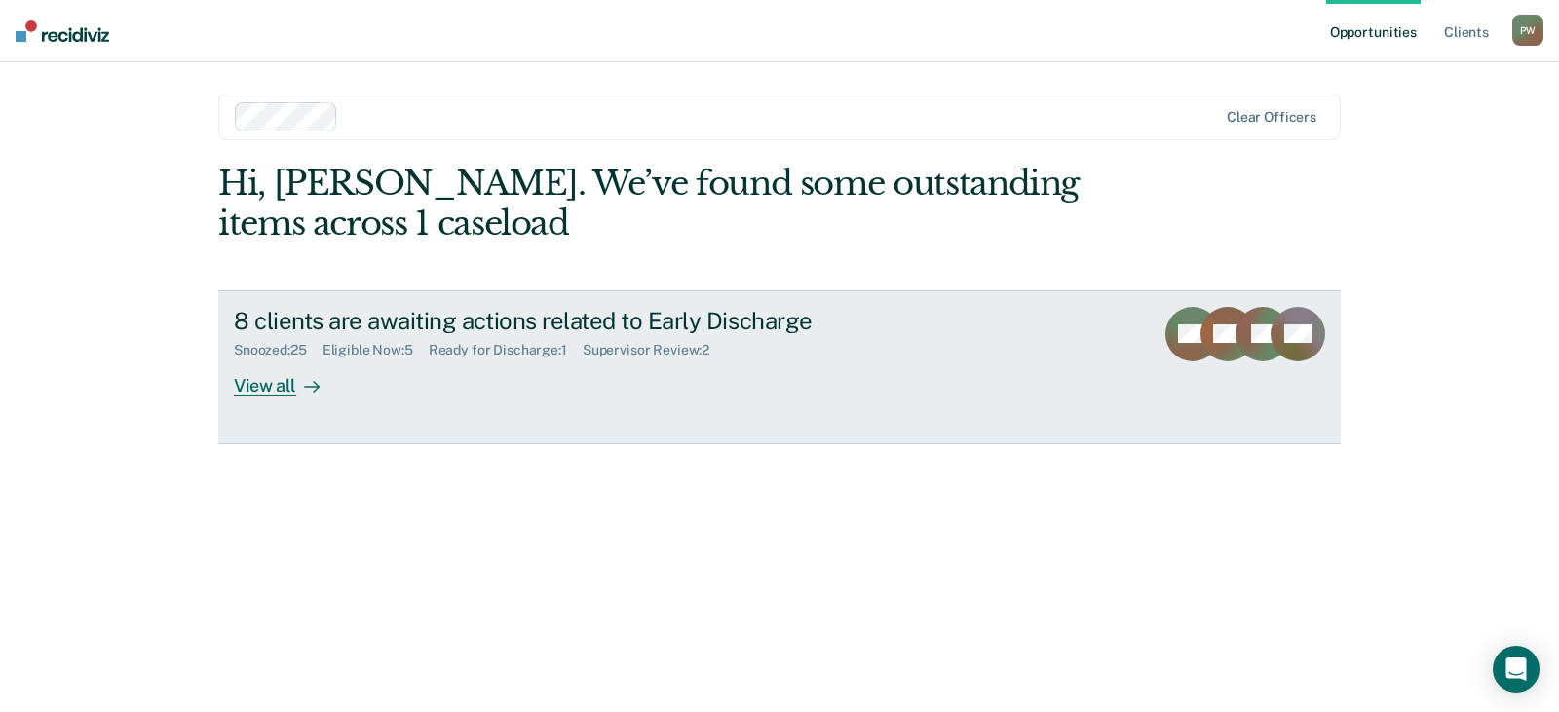
click at [254, 384] on div "View all" at bounding box center [288, 378] width 109 height 38
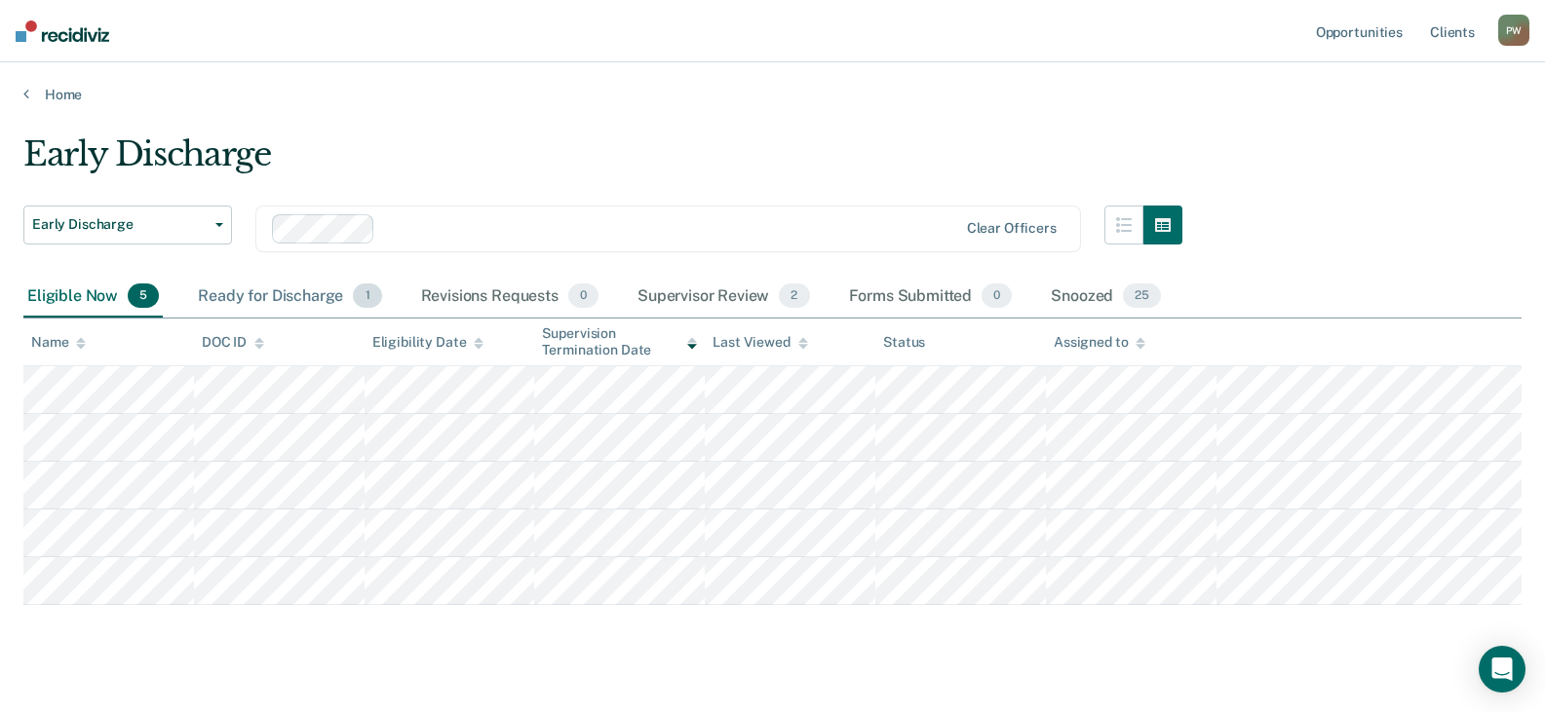
click at [293, 301] on div "Ready for Discharge 1" at bounding box center [289, 297] width 191 height 43
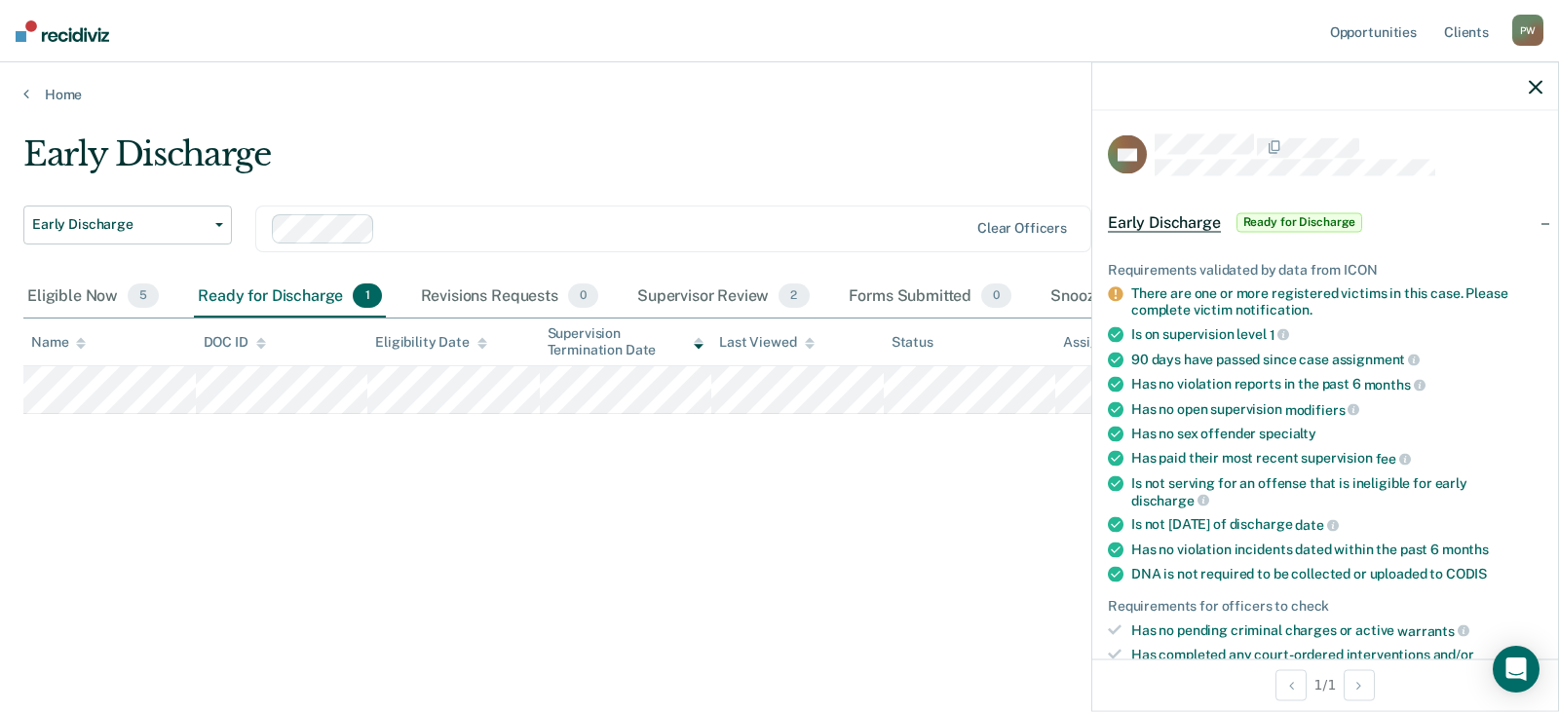
click at [1321, 219] on span "Ready for Discharge" at bounding box center [1300, 221] width 127 height 19
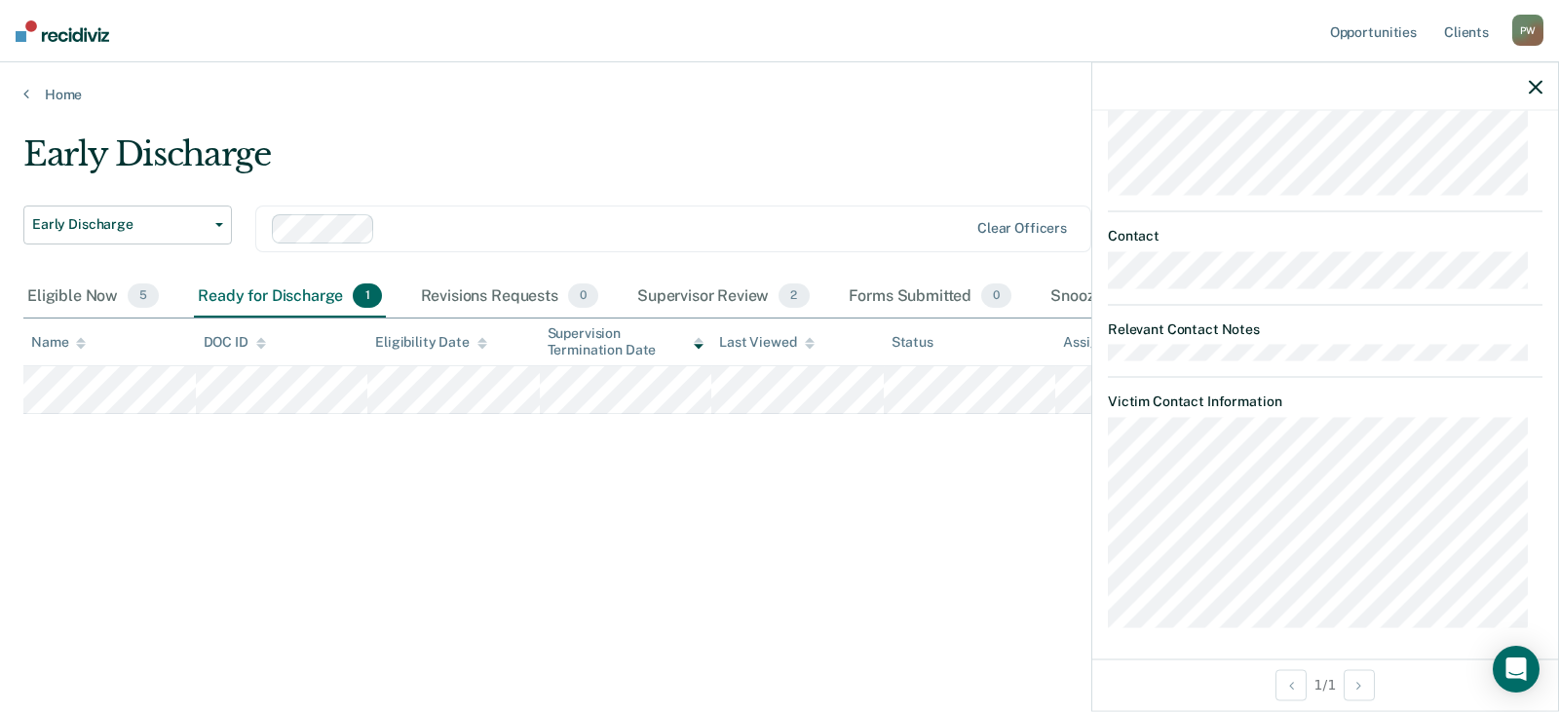
scroll to position [318, 0]
